Goal: Navigation & Orientation: Find specific page/section

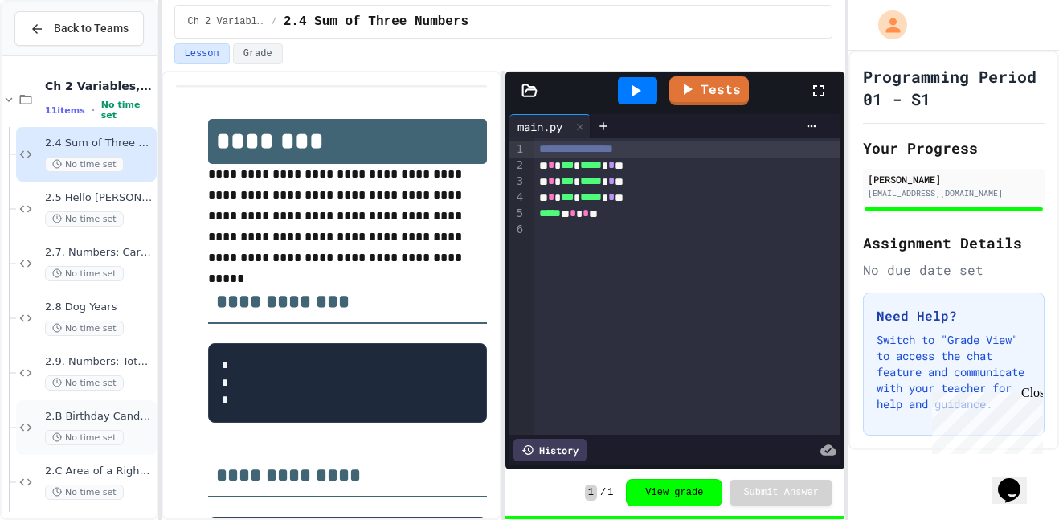
scroll to position [663, 0]
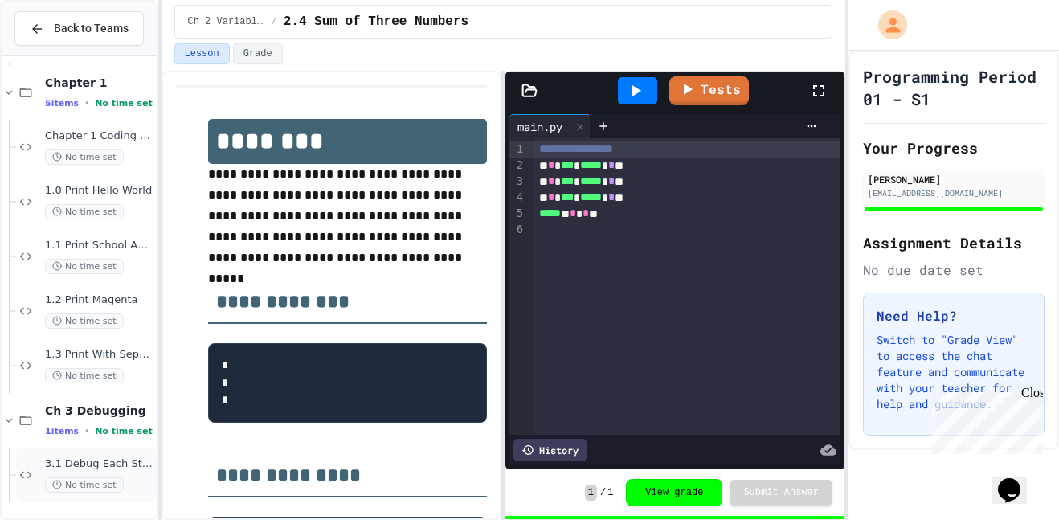
click at [79, 476] on div "3.1 Debug Each Step No time set" at bounding box center [99, 474] width 108 height 35
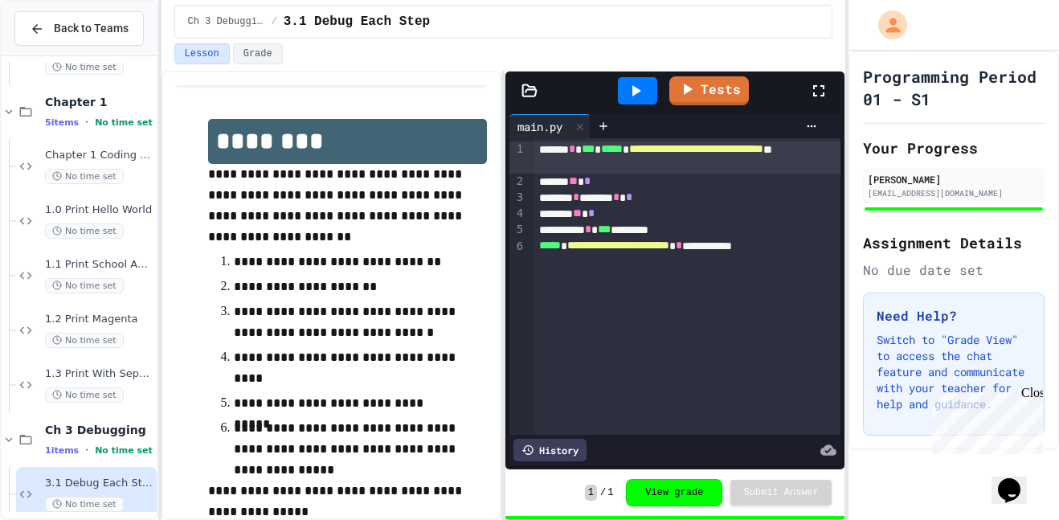
scroll to position [123, 0]
